Goal: Task Accomplishment & Management: Use online tool/utility

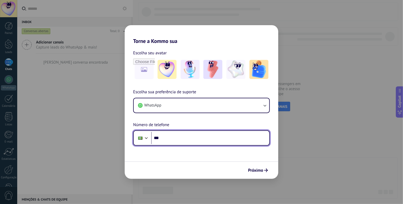
click at [228, 138] on input "***" at bounding box center [210, 138] width 118 height 12
type input "**********"
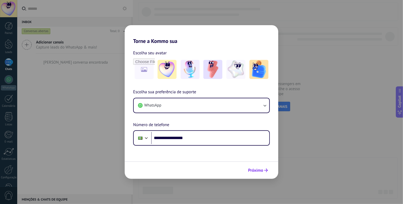
click at [255, 167] on button "Próximo" at bounding box center [258, 170] width 25 height 9
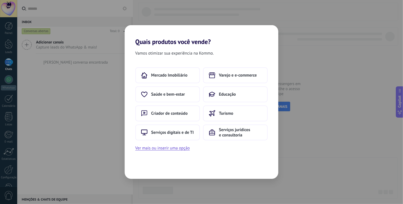
click at [262, 154] on div "Vamos otimizar sua experiência na Kommo. Mercado Imobiliário Varejo e e-commerc…" at bounding box center [202, 112] width 154 height 133
click at [214, 78] on use at bounding box center [212, 75] width 6 height 6
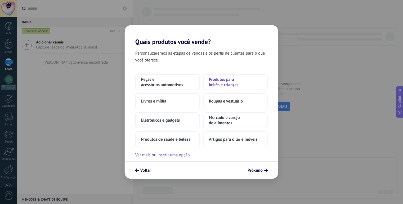
click at [223, 84] on span "Produtos para bebês e crianças" at bounding box center [235, 82] width 53 height 11
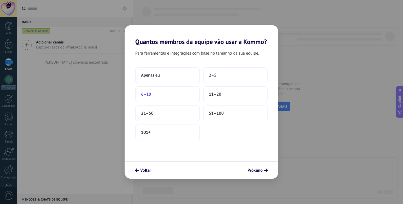
click at [169, 96] on button "6–10" at bounding box center [167, 94] width 65 height 16
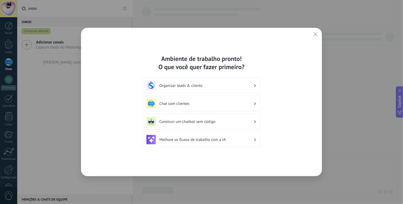
click at [205, 86] on h3 "Organizar leads & clients" at bounding box center [206, 85] width 94 height 5
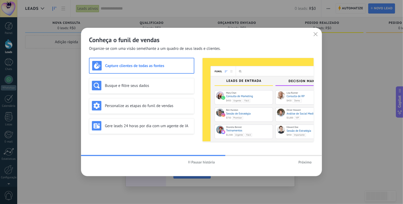
click at [305, 162] on span "Próximo" at bounding box center [304, 162] width 13 height 4
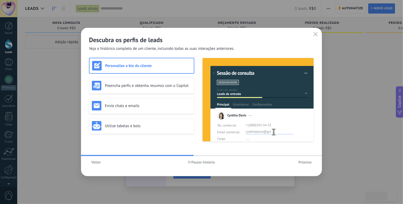
click at [48, 123] on div "Descubra os perfis de leads Veja o histórico completo de um cliente, incluindo …" at bounding box center [201, 102] width 403 height 204
click at [113, 104] on h3 "Envie chats e emails" at bounding box center [148, 105] width 87 height 5
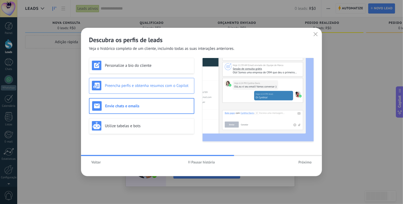
click at [156, 82] on div "Preencha perfis e obtenha resumos com o Copilot" at bounding box center [142, 86] width 100 height 10
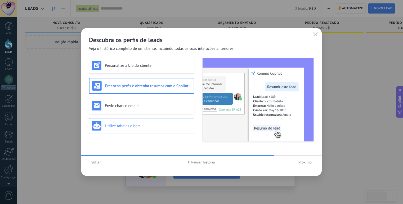
click at [182, 124] on h3 "Utilize tabelas e bots" at bounding box center [148, 125] width 87 height 5
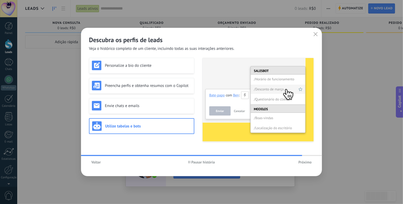
click at [310, 160] on span "Próximo" at bounding box center [304, 162] width 13 height 4
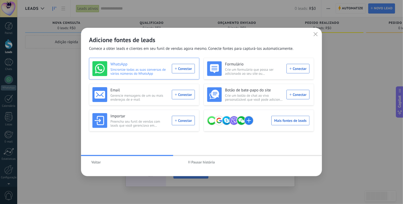
click at [190, 70] on div "WhatsApp Sincronize todas as suas conversas de vários números do WhatsApp Conec…" at bounding box center [143, 68] width 102 height 15
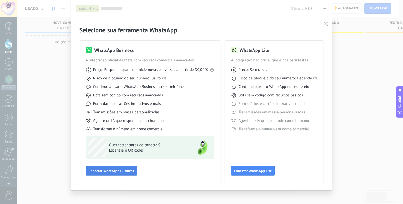
click at [130, 172] on span "Conectar WhatsApp Business" at bounding box center [112, 171] width 46 height 4
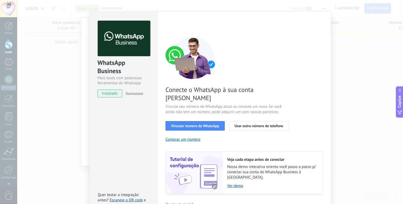
scroll to position [14, 0]
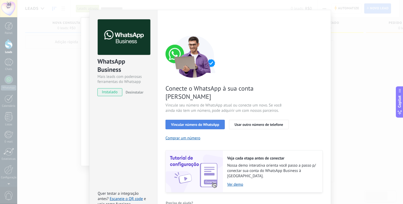
click at [209, 123] on span "Vincular número do WhatsApp" at bounding box center [195, 125] width 48 height 4
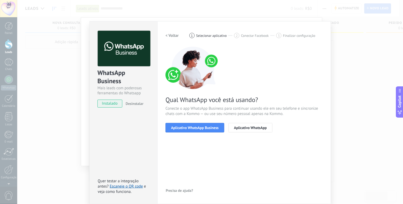
scroll to position [2, 0]
click at [213, 128] on span "Aplicativo WhatsApp Business" at bounding box center [194, 128] width 47 height 4
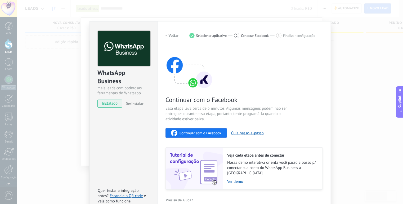
click at [218, 132] on span "Continuar com o Facebook" at bounding box center [201, 133] width 42 height 4
click at [174, 34] on h2 "< Voltar" at bounding box center [171, 35] width 13 height 5
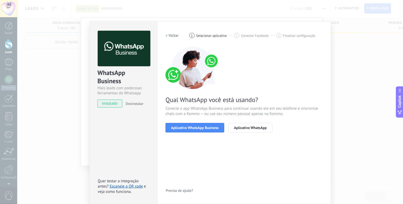
click at [174, 34] on h2 "< Voltar" at bounding box center [171, 35] width 13 height 5
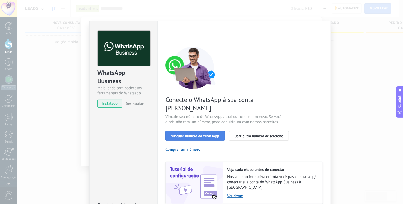
click at [217, 134] on span "Vincular número do WhatsApp" at bounding box center [195, 136] width 48 height 4
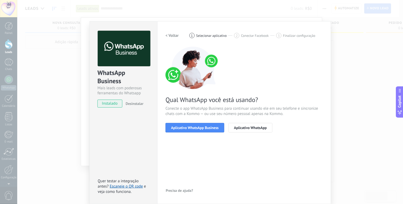
click at [217, 129] on span "Aplicativo WhatsApp Business" at bounding box center [194, 128] width 47 height 4
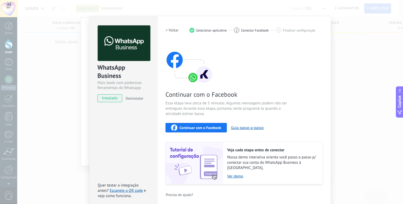
scroll to position [7, 0]
click at [220, 129] on span "Continuar com o Facebook" at bounding box center [201, 128] width 42 height 4
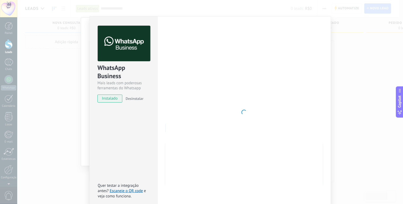
click at [321, 88] on div at bounding box center [243, 112] width 157 height 173
click at [334, 86] on div "WhatsApp Business Mais leads com poderosas ferramentas do Whatsapp instalado De…" at bounding box center [210, 102] width 386 height 204
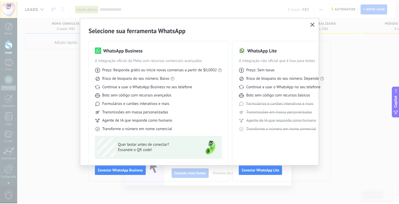
scroll to position [0, 0]
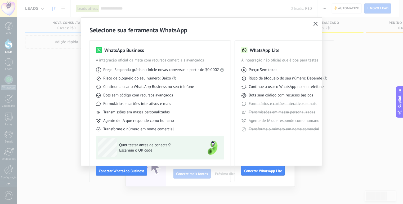
click at [316, 24] on icon "button" at bounding box center [315, 24] width 4 height 4
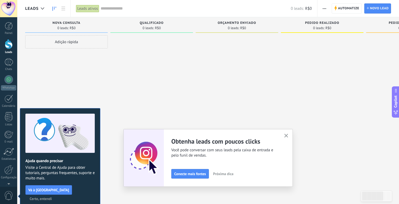
scroll to position [9, 0]
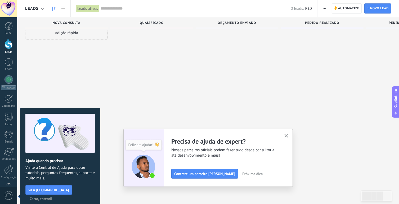
click at [241, 179] on div "Ajuste seu fluxo de trabalho Você pode criar múltiplos funis personalizados que…" at bounding box center [207, 158] width 169 height 58
click at [243, 174] on span "Próxima dica" at bounding box center [252, 174] width 20 height 4
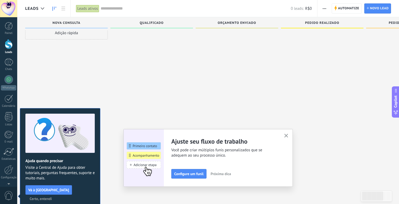
click at [227, 171] on button "Próxima dica" at bounding box center [220, 174] width 25 height 8
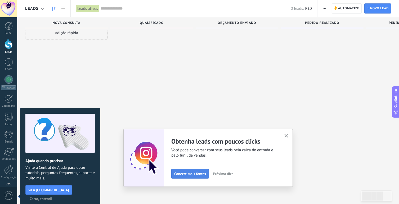
click at [204, 176] on span "Conecte mais fontes" at bounding box center [190, 174] width 32 height 4
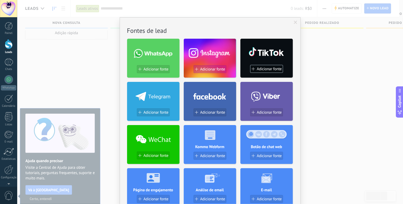
click at [212, 67] on span "Adicionar fonte" at bounding box center [212, 69] width 25 height 5
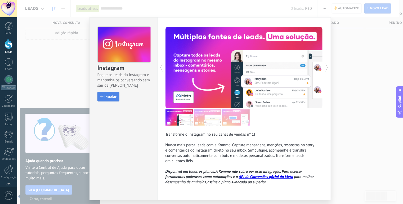
click at [110, 98] on span "Instalar" at bounding box center [111, 97] width 12 height 4
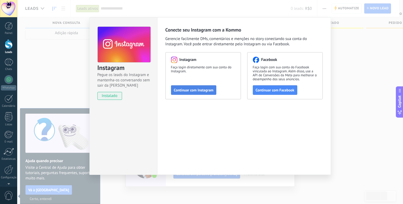
click at [180, 89] on span "Continuar com Instagram" at bounding box center [194, 90] width 40 height 4
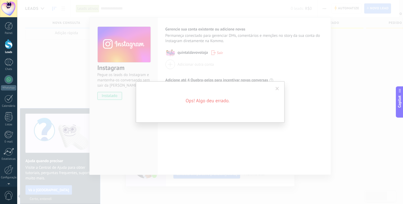
click at [282, 84] on div "Ops! Algo deu errado." at bounding box center [210, 101] width 149 height 41
click at [276, 96] on div "Ops! Algo deu errado." at bounding box center [210, 101] width 149 height 41
click at [214, 100] on h2 "Ops! Algo deu errado." at bounding box center [207, 100] width 127 height 6
click at [276, 92] on span at bounding box center [277, 88] width 9 height 9
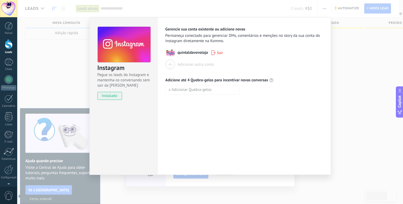
click at [340, 62] on div "Instagram Pegue os leads do Instagram e mantenha-os conversando sem sair da Kom…" at bounding box center [210, 102] width 386 height 204
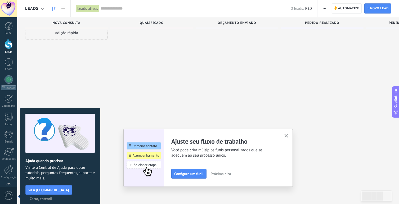
click at [288, 135] on use "button" at bounding box center [286, 136] width 4 height 4
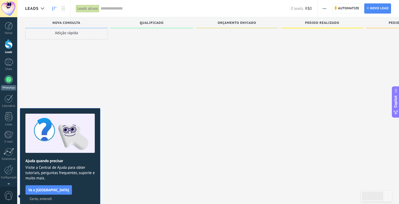
click at [9, 79] on div at bounding box center [9, 79] width 8 height 8
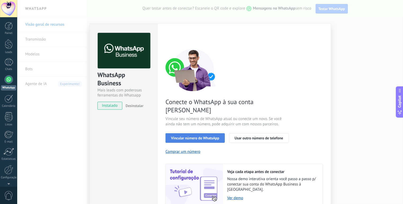
click at [182, 133] on button "Vincular número do WhatsApp" at bounding box center [194, 138] width 59 height 10
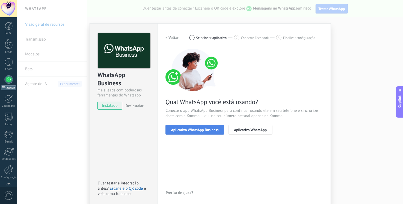
click at [184, 131] on span "Aplicativo WhatsApp Business" at bounding box center [194, 130] width 47 height 4
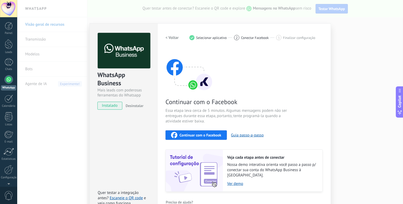
click at [329, 121] on div "Configurações Autorização Esta aba registra os usuários que permitiram acesso à…" at bounding box center [244, 119] width 174 height 192
click at [338, 126] on div "WhatsApp Business Mais leads com poderosas ferramentas do Whatsapp instalado De…" at bounding box center [210, 102] width 386 height 204
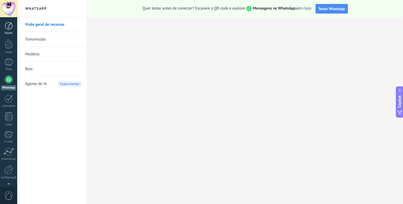
click at [11, 26] on div at bounding box center [9, 26] width 8 height 8
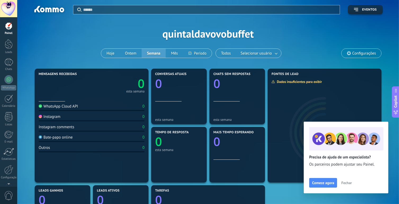
click at [347, 182] on span "Fechar" at bounding box center [346, 183] width 11 height 4
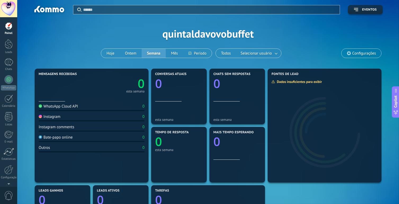
click at [357, 51] on span "Configurações" at bounding box center [364, 53] width 24 height 5
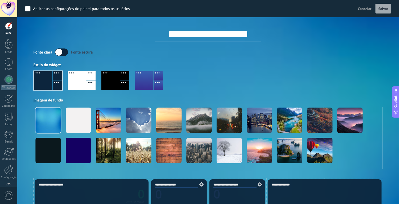
click at [109, 75] on div at bounding box center [110, 80] width 18 height 19
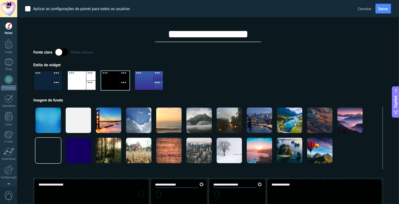
click at [61, 54] on label at bounding box center [61, 51] width 13 height 7
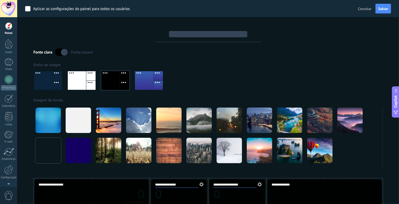
click at [61, 54] on label at bounding box center [61, 51] width 13 height 7
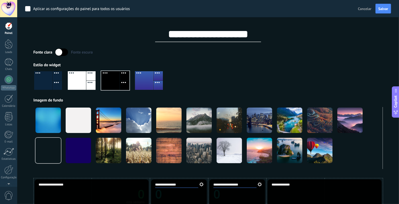
click at [61, 54] on label at bounding box center [61, 51] width 13 height 7
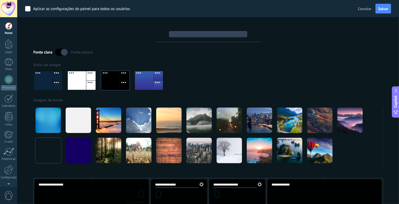
click at [61, 54] on label at bounding box center [61, 51] width 13 height 7
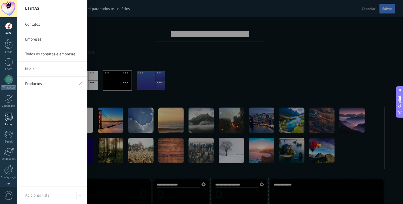
click at [11, 116] on div at bounding box center [9, 116] width 8 height 9
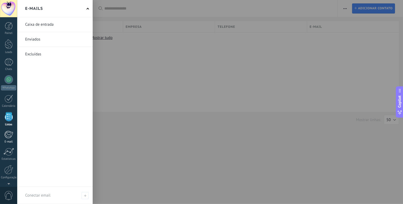
click at [13, 138] on div at bounding box center [8, 135] width 9 height 8
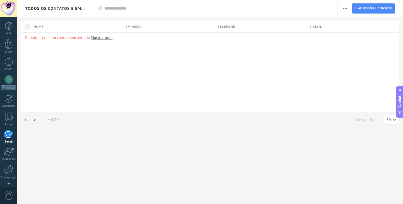
scroll to position [16, 0]
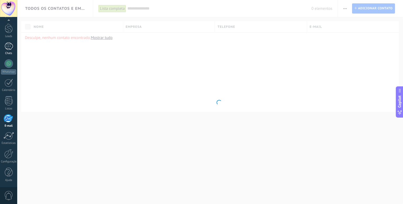
click at [11, 44] on div at bounding box center [9, 46] width 8 height 8
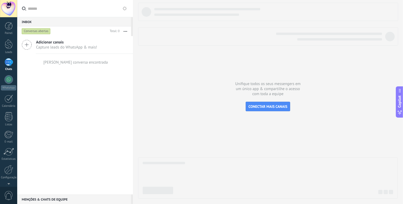
click at [74, 50] on span "Capture leads do WhatsApp & mais!" at bounding box center [66, 47] width 61 height 5
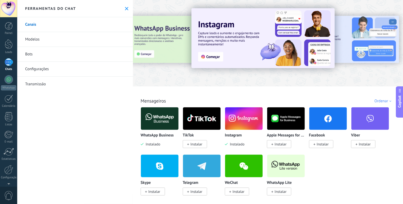
click at [203, 90] on div "Todos Cx. Entrada Soluções de IA Automações Fonte do lead Instalado Minhas insc…" at bounding box center [268, 94] width 267 height 17
click at [156, 120] on img at bounding box center [160, 119] width 38 height 26
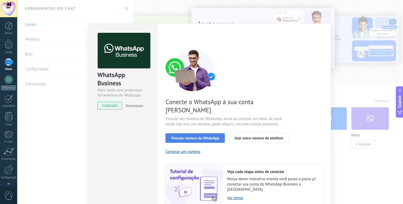
click at [180, 136] on span "Vincular número do WhatsApp" at bounding box center [195, 138] width 48 height 4
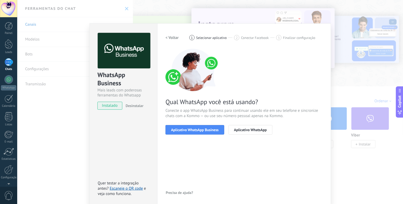
click at [180, 129] on span "Aplicativo WhatsApp Business" at bounding box center [194, 130] width 47 height 4
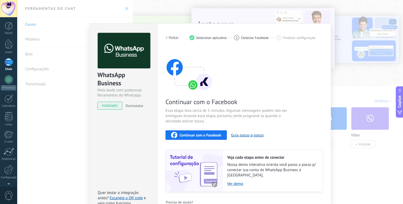
click at [196, 139] on button "Continuar com o Facebook" at bounding box center [195, 135] width 61 height 10
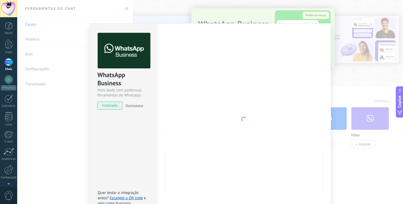
click at [261, 67] on div at bounding box center [243, 119] width 157 height 173
click at [285, 83] on div at bounding box center [243, 119] width 157 height 173
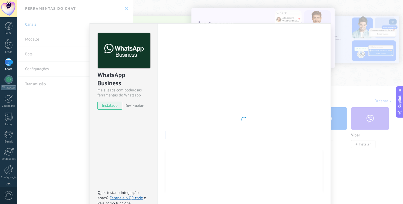
scroll to position [7, 0]
